Goal: Find contact information: Find contact information

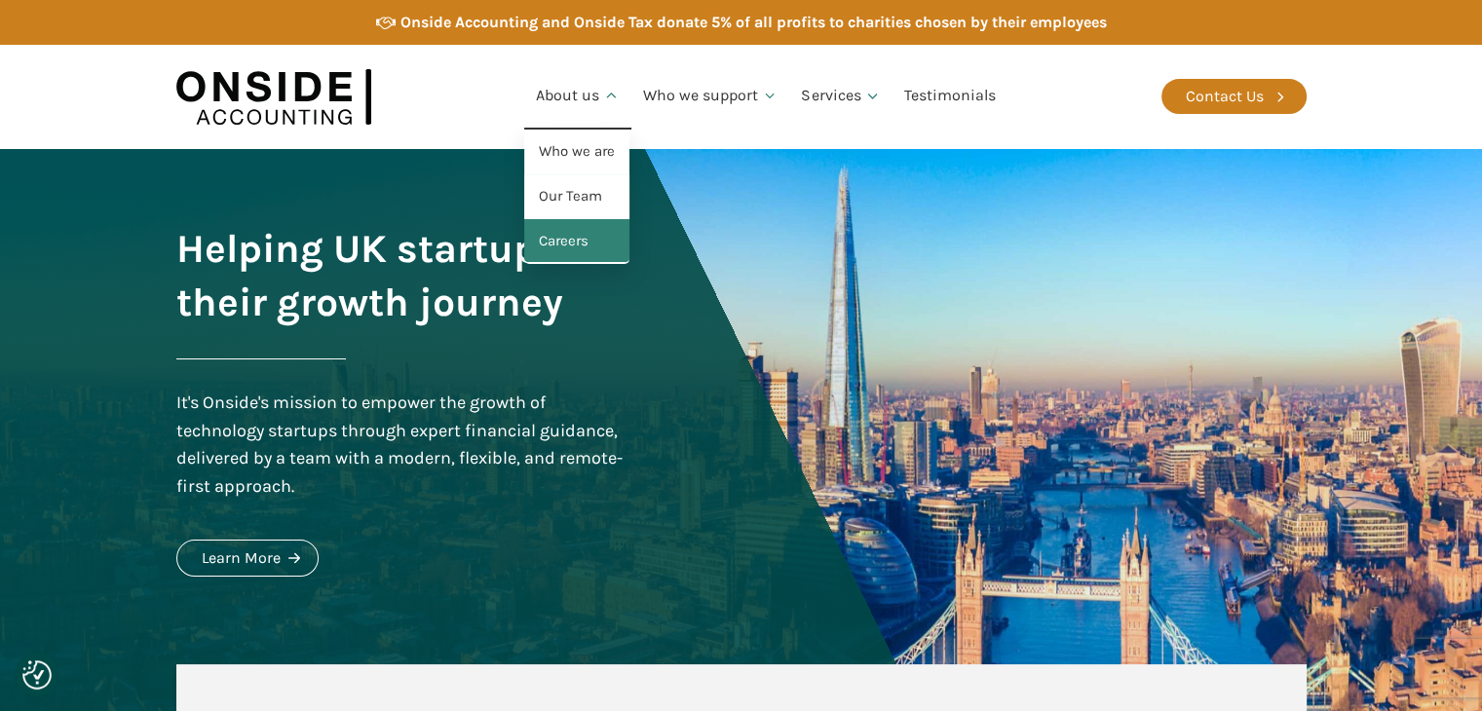
click at [583, 229] on link "Careers" at bounding box center [576, 241] width 105 height 45
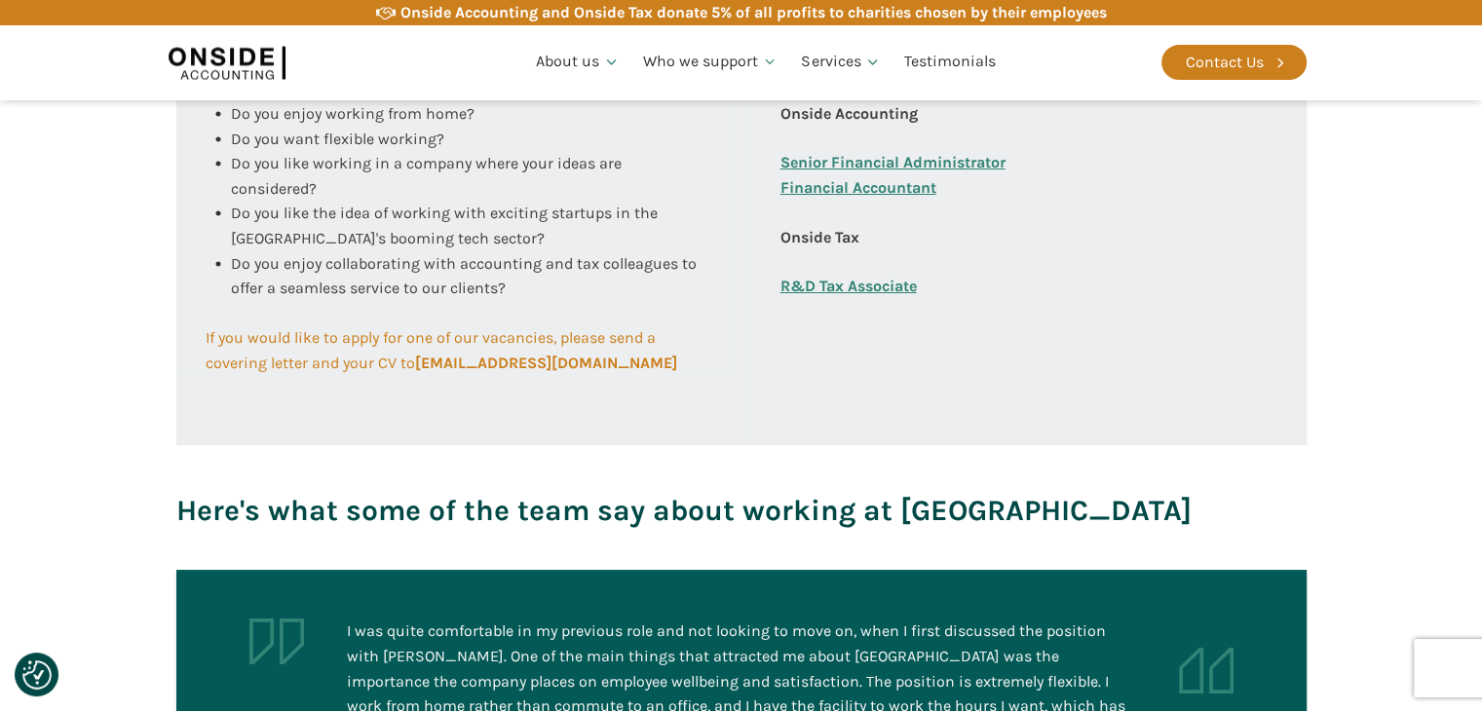
scroll to position [974, 0]
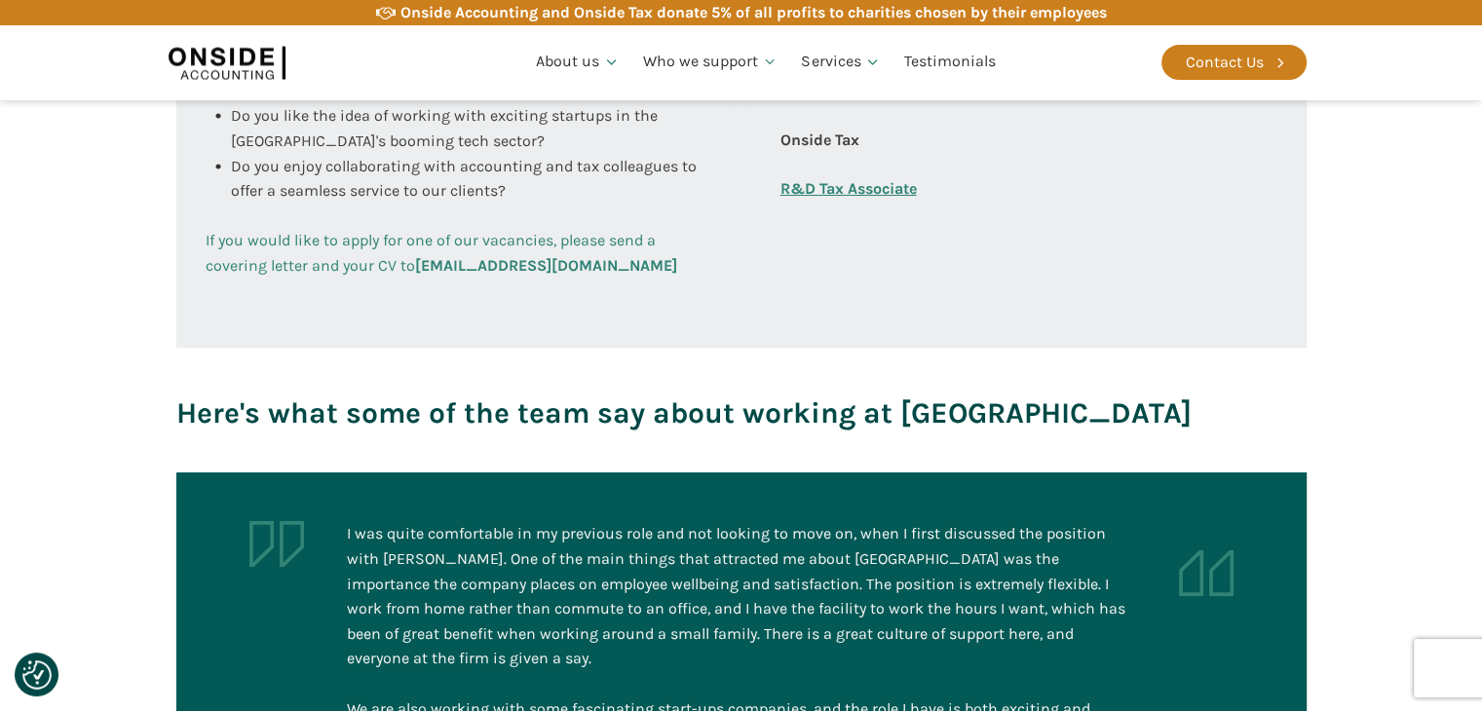
drag, startPoint x: 732, startPoint y: 260, endPoint x: 419, endPoint y: 274, distance: 313.1
click at [419, 274] on div "Working at Onside Do you enjoy working from home? Do you want flexible working?…" at bounding box center [741, 122] width 1130 height 454
copy b "careers@onsideaccounting.com"
